Goal: Find specific page/section: Find specific page/section

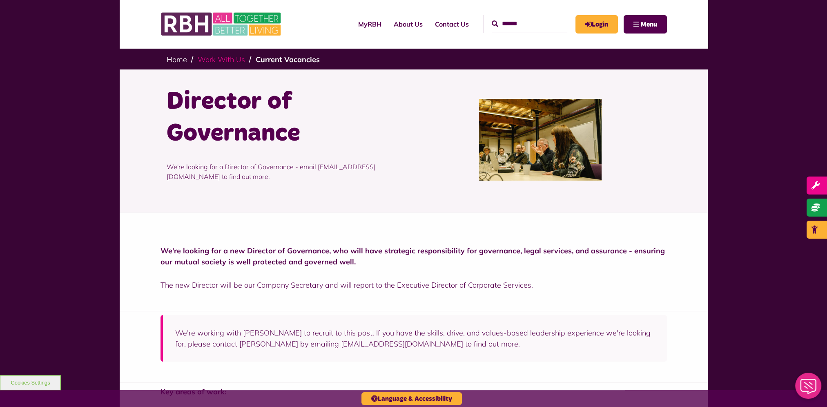
click at [222, 60] on link "Work With Us" at bounding box center [221, 59] width 47 height 9
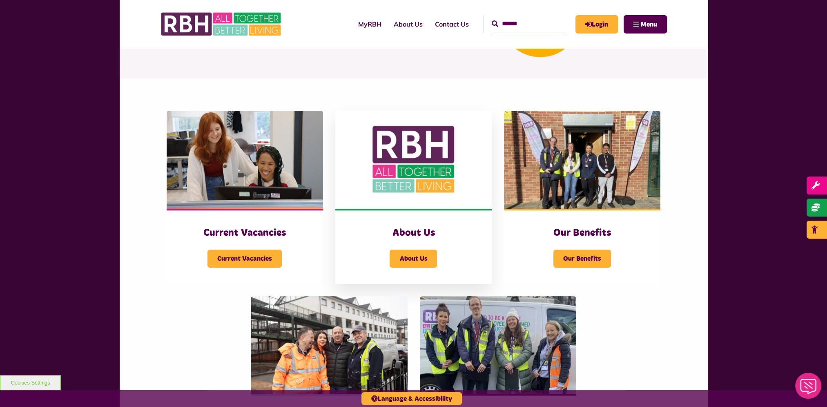
scroll to position [163, 0]
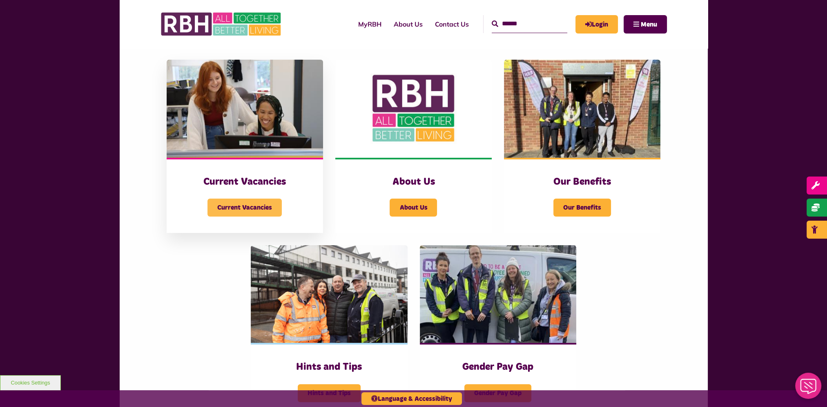
click at [261, 210] on span "Current Vacancies" at bounding box center [244, 207] width 74 height 18
